Goal: Find specific fact: Find specific fact

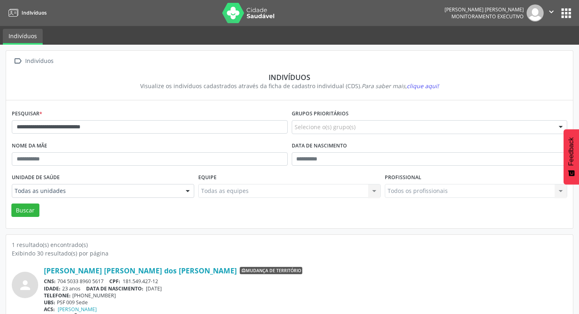
scroll to position [17, 0]
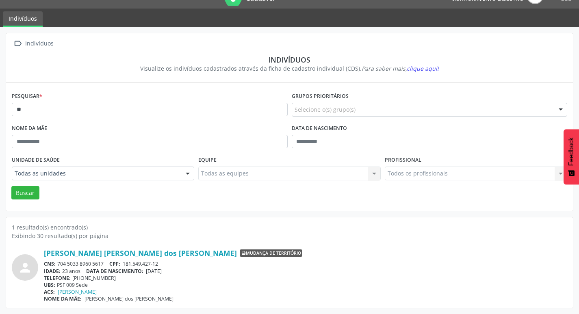
type input "*"
type input "**********"
click at [11, 186] on button "Buscar" at bounding box center [25, 193] width 28 height 14
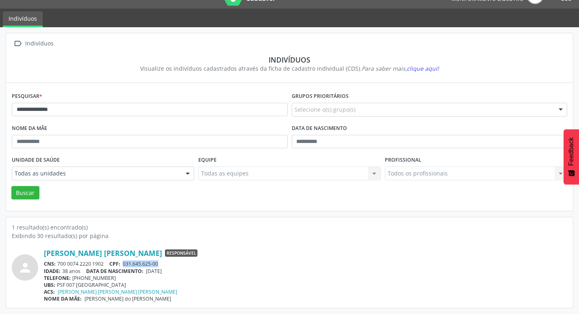
drag, startPoint x: 126, startPoint y: 263, endPoint x: 161, endPoint y: 264, distance: 35.0
click at [163, 265] on div "CNS: 700 0074 2220 1902 CPF: 031.645.625-00" at bounding box center [306, 264] width 524 height 7
copy span "031.645.625-00"
drag, startPoint x: 0, startPoint y: 101, endPoint x: 0, endPoint y: 90, distance: 10.6
click at [0, 90] on div "**********" at bounding box center [289, 170] width 579 height 287
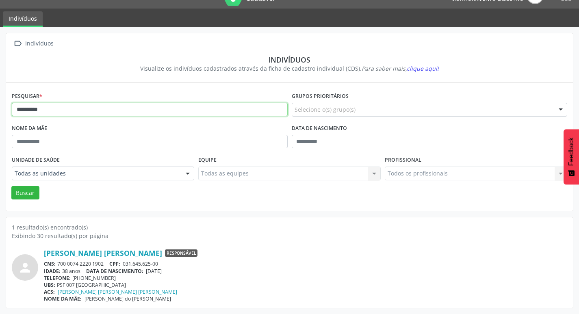
type input "**********"
click at [11, 186] on button "Buscar" at bounding box center [25, 193] width 28 height 14
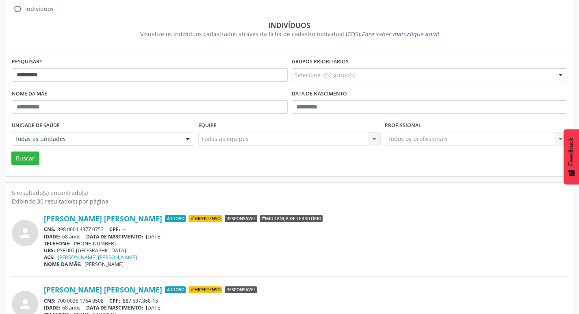
scroll to position [122, 0]
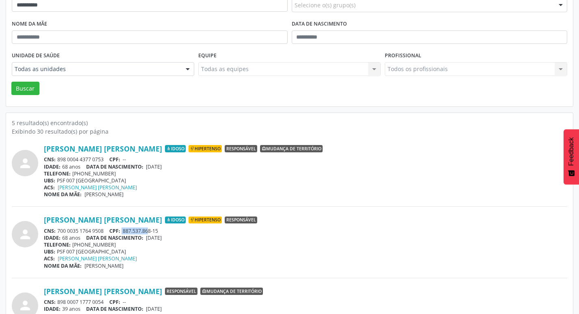
drag, startPoint x: 131, startPoint y: 230, endPoint x: 150, endPoint y: 230, distance: 19.5
click at [150, 230] on div "CNS: 700 0035 1764 9508 CPF: 887.537.868-15" at bounding box center [306, 231] width 524 height 7
click at [168, 230] on div "CNS: 700 0035 1764 9508 CPF: 887.537.868-15" at bounding box center [306, 231] width 524 height 7
drag, startPoint x: 125, startPoint y: 230, endPoint x: 161, endPoint y: 231, distance: 36.2
click at [163, 231] on div "CNS: 700 0035 1764 9508 CPF: 887.537.868-15" at bounding box center [306, 231] width 524 height 7
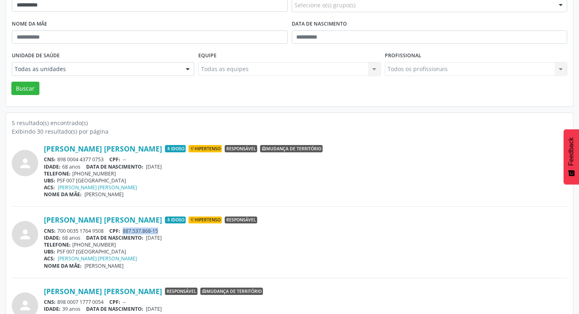
copy span "887.537.868-15"
